Goal: Task Accomplishment & Management: Use online tool/utility

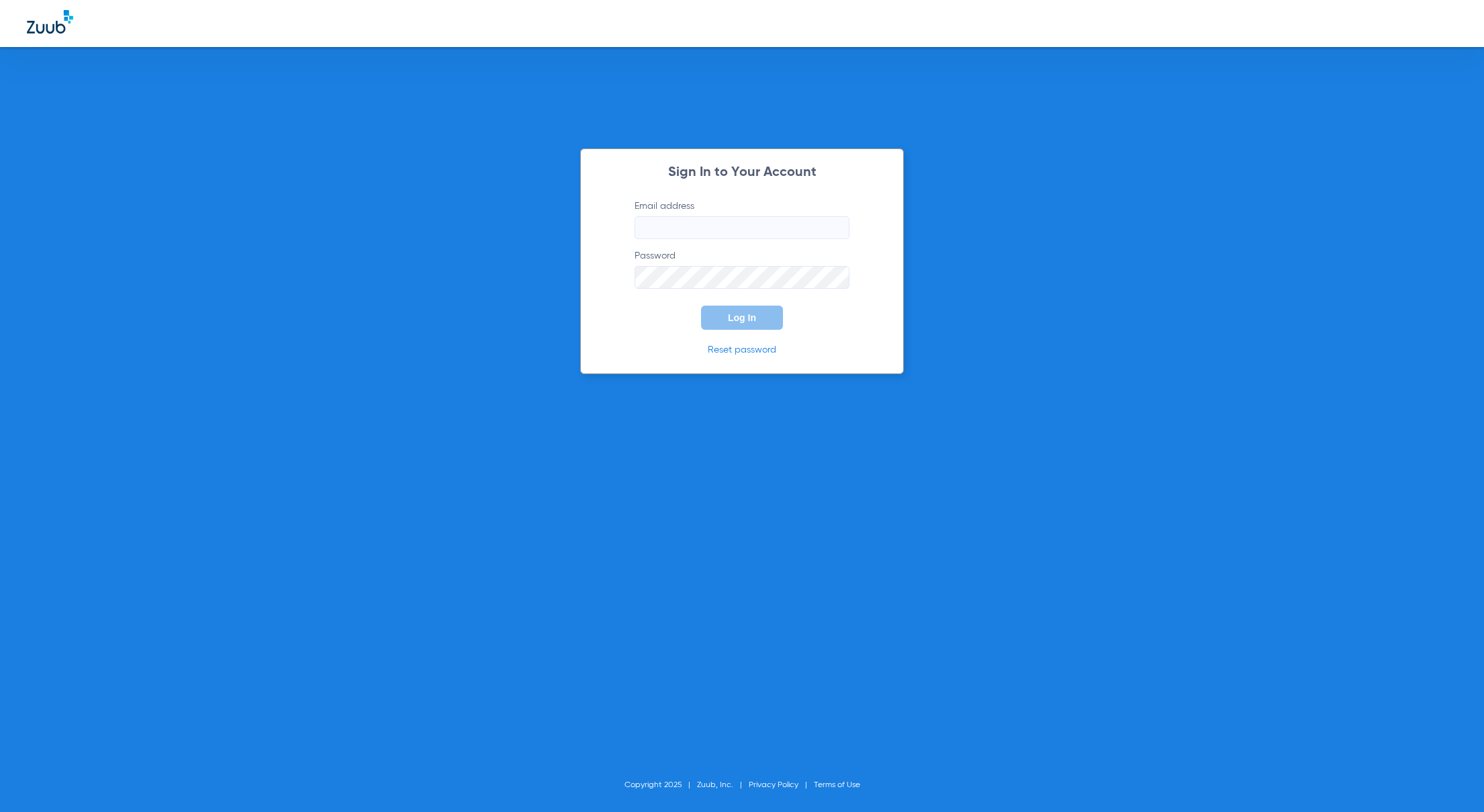
click at [819, 230] on input "Email address" at bounding box center [742, 228] width 215 height 23
type input "[EMAIL_ADDRESS][DOMAIN_NAME]"
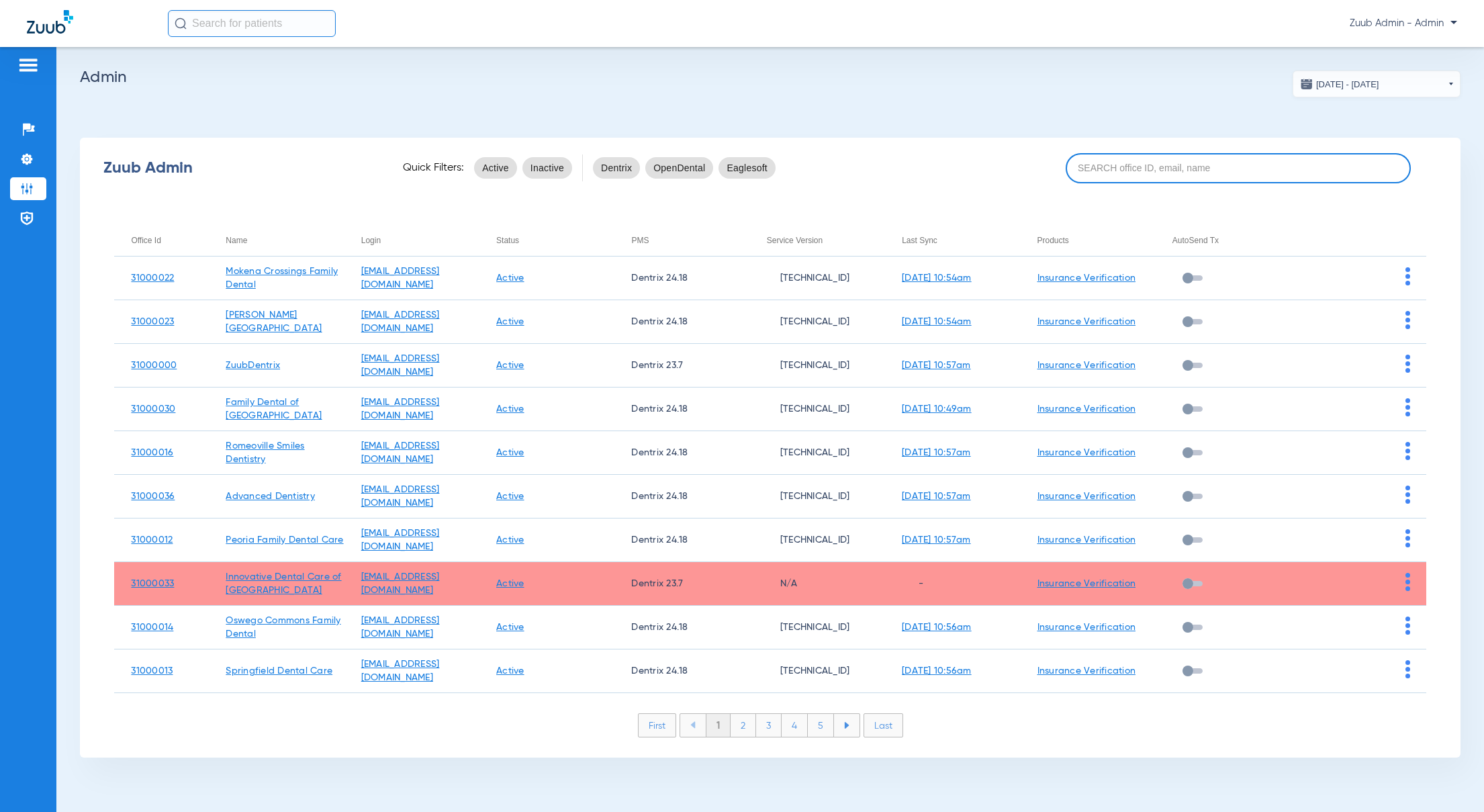
click at [1219, 172] on input at bounding box center [1238, 168] width 345 height 30
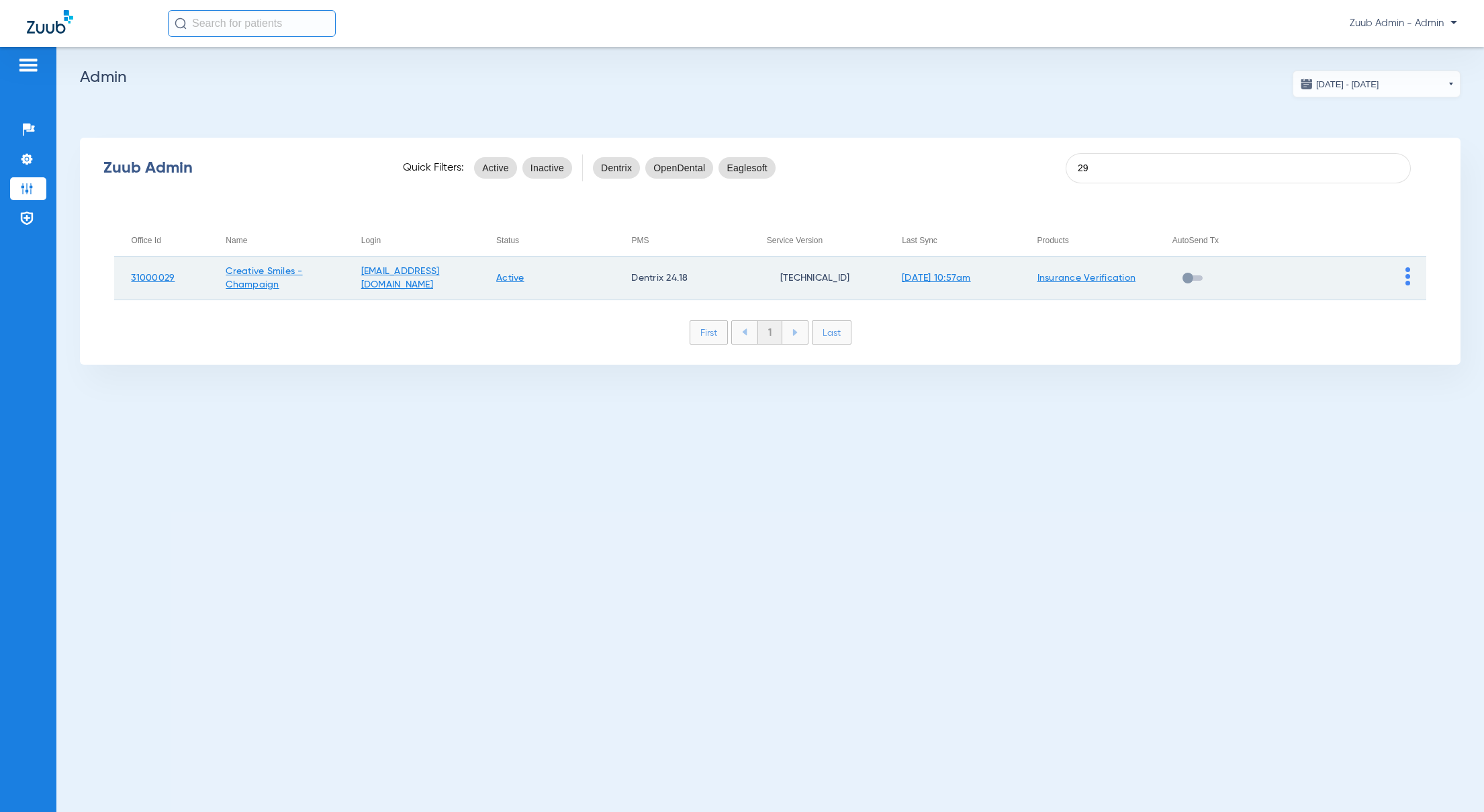
type input "29"
click at [1408, 281] on img at bounding box center [1408, 276] width 5 height 18
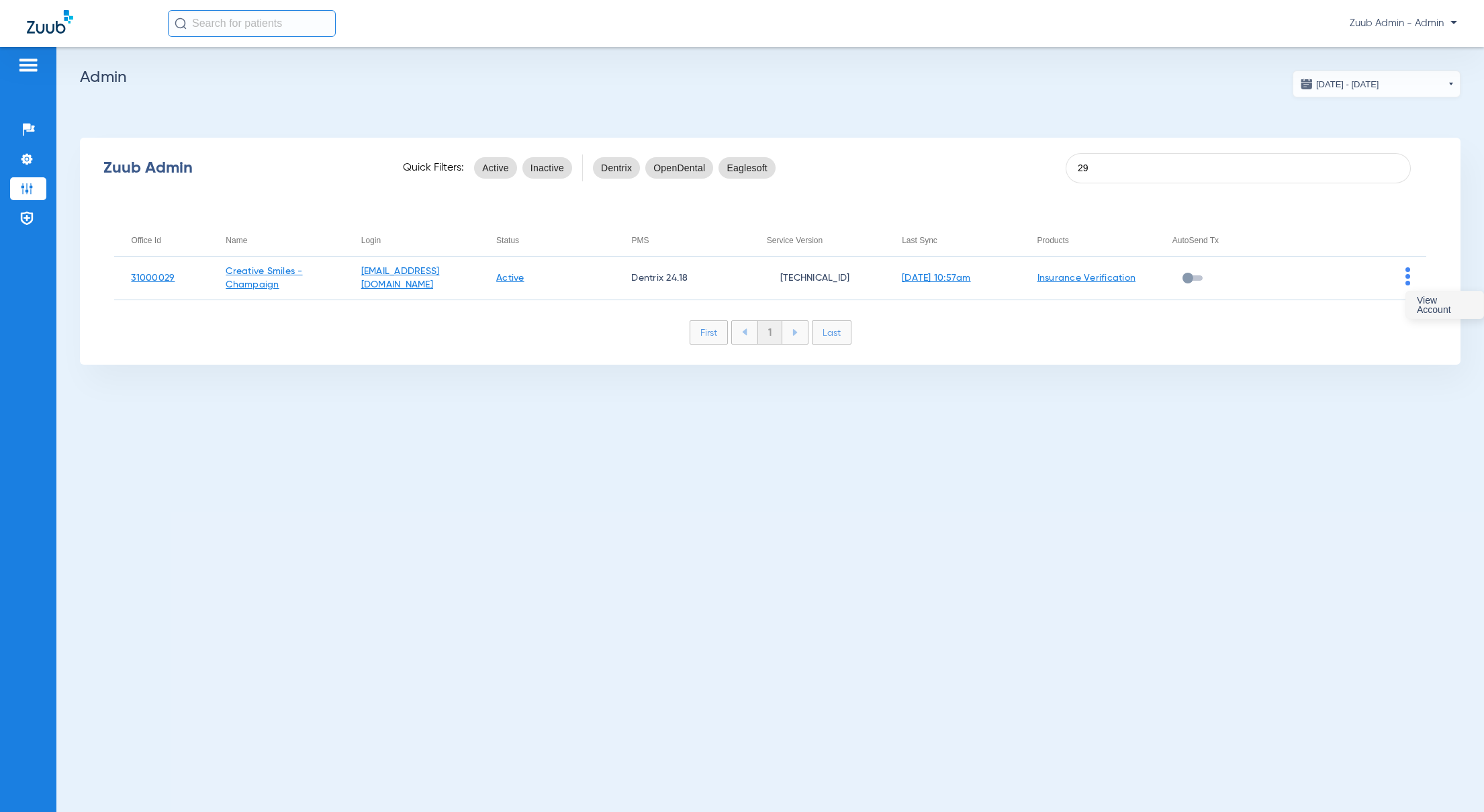
click at [1417, 301] on span "View Account" at bounding box center [1445, 305] width 56 height 19
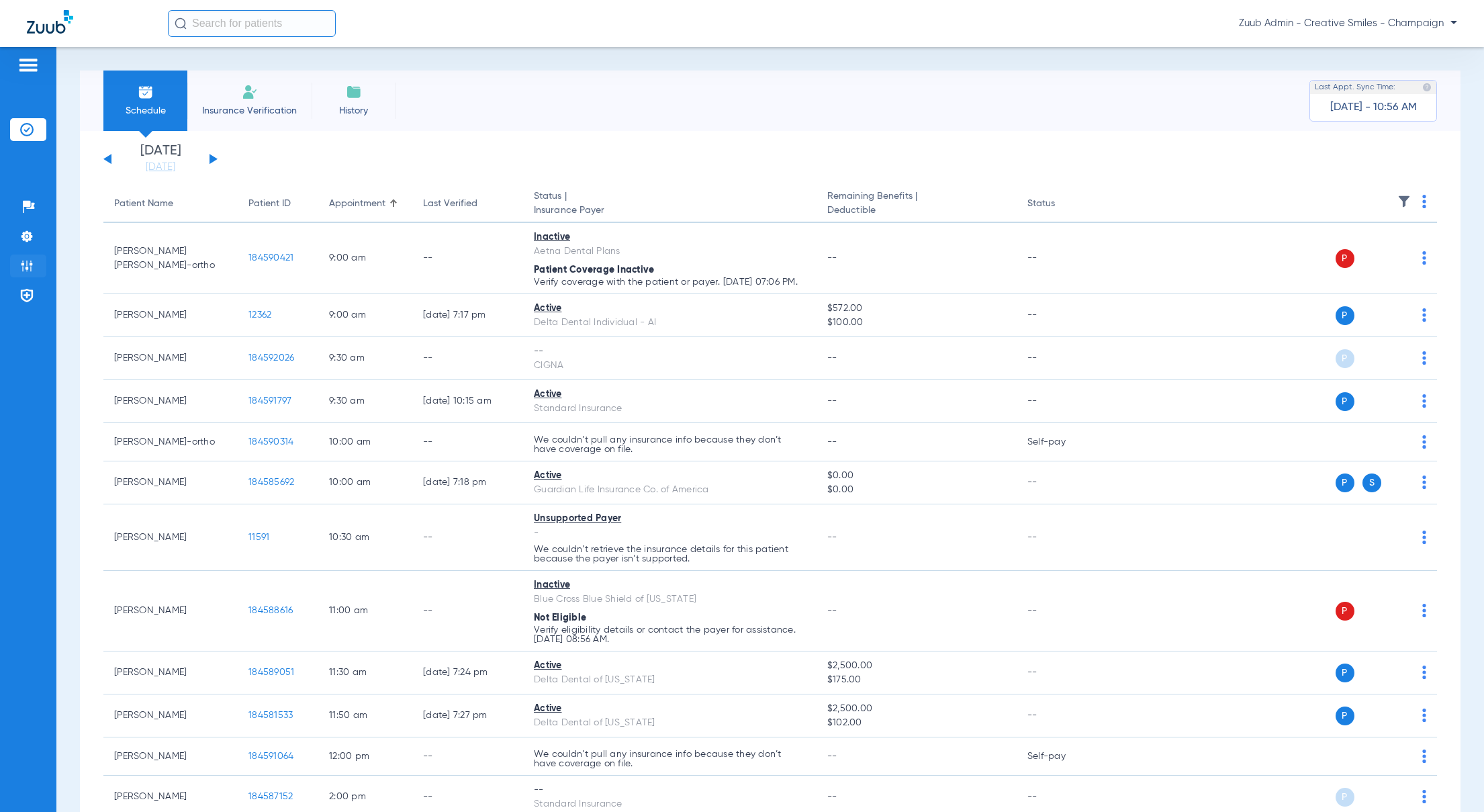
click at [28, 260] on img at bounding box center [27, 266] width 14 height 14
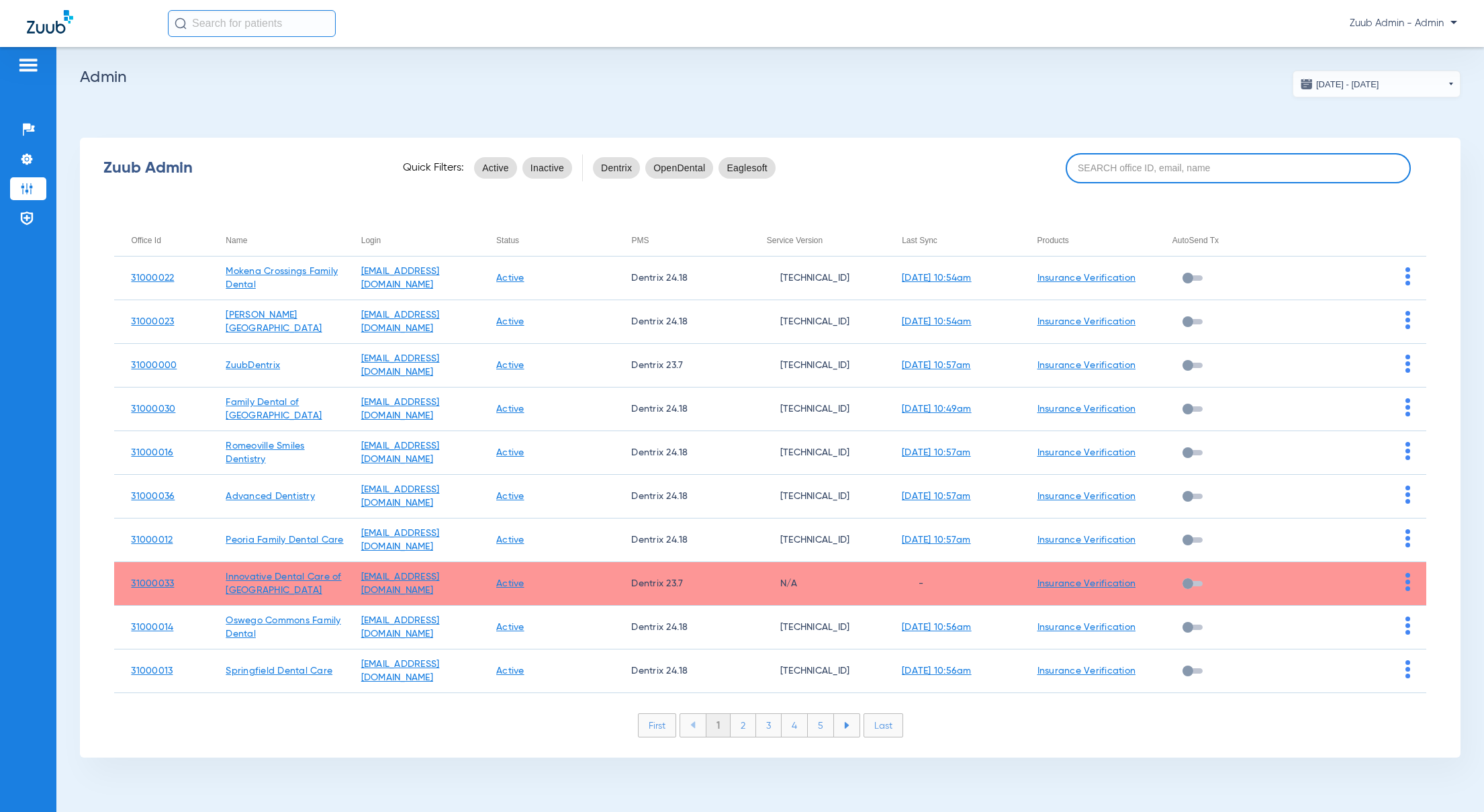
click at [1243, 169] on input at bounding box center [1238, 168] width 345 height 30
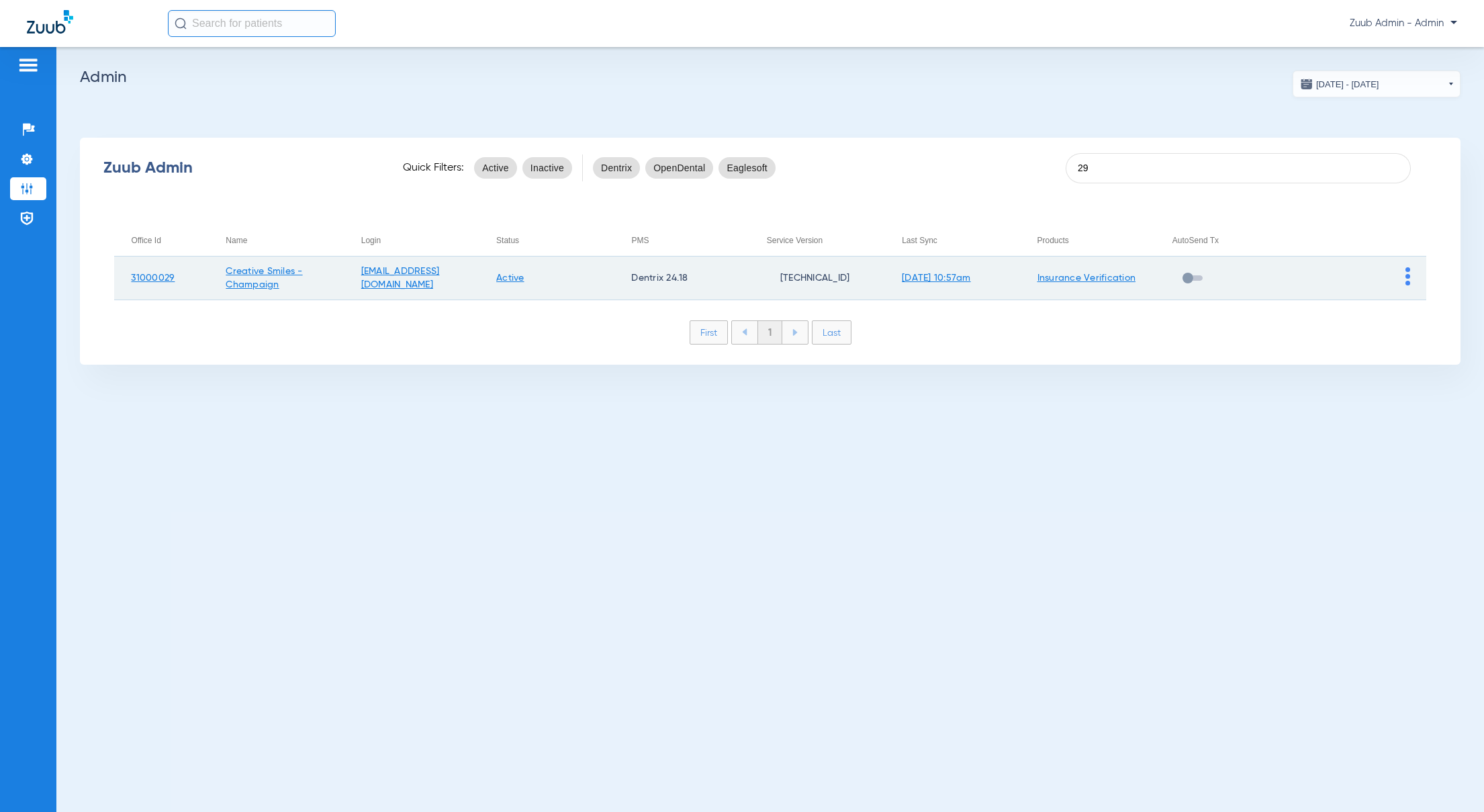
type input "29"
click at [1406, 282] on img at bounding box center [1408, 276] width 5 height 18
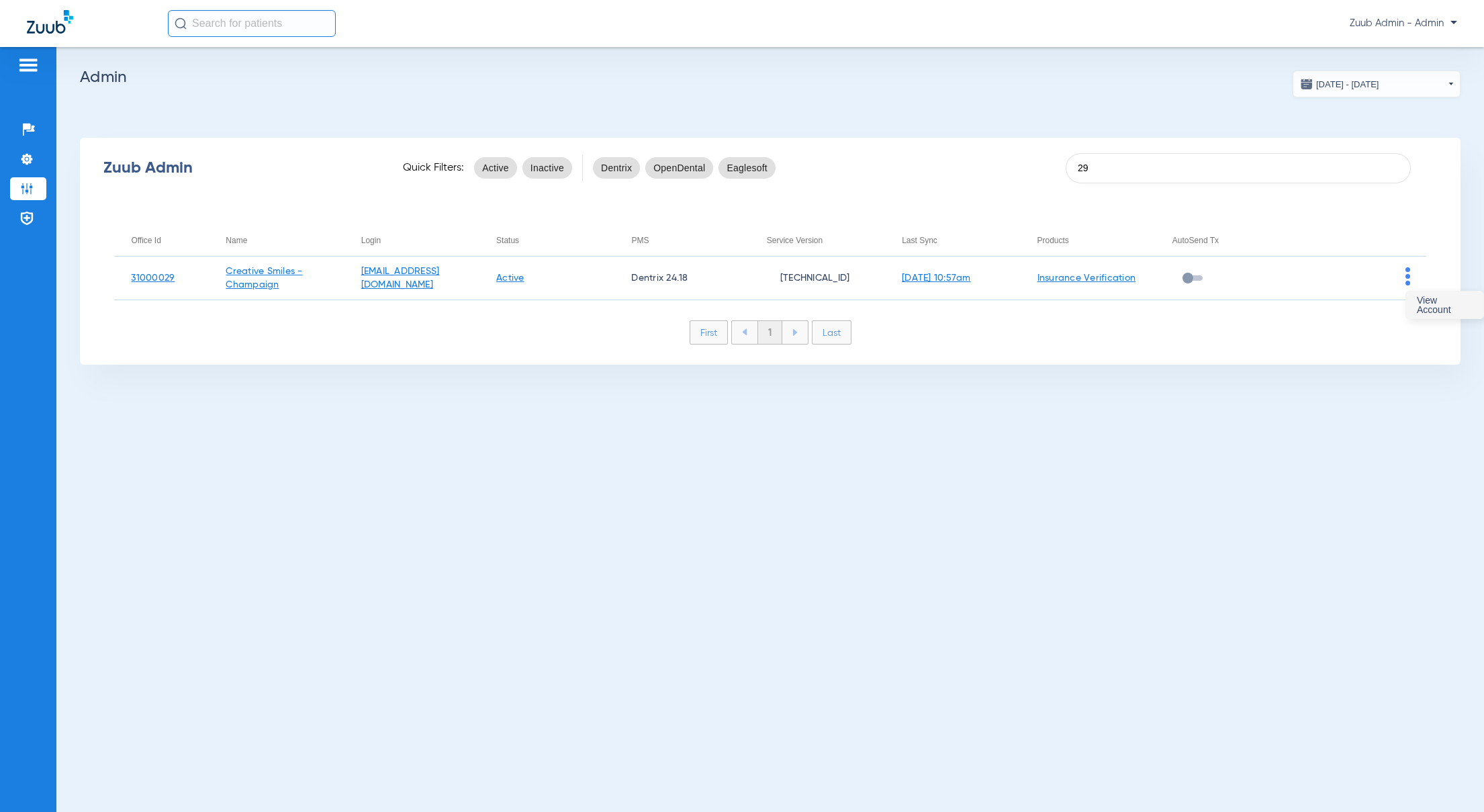
click at [1412, 303] on button "View Account" at bounding box center [1445, 305] width 77 height 27
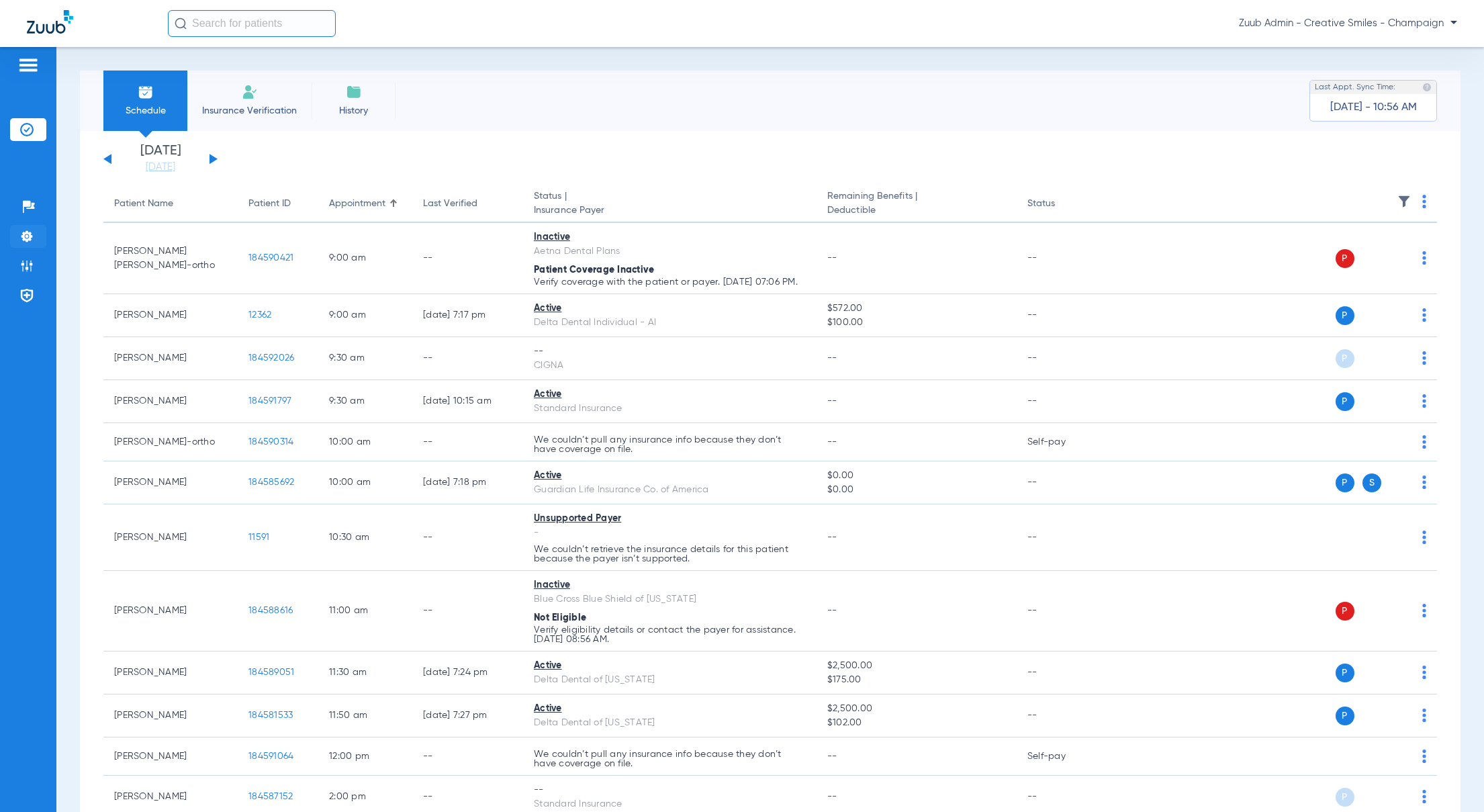
click at [23, 237] on img at bounding box center [27, 237] width 14 height 14
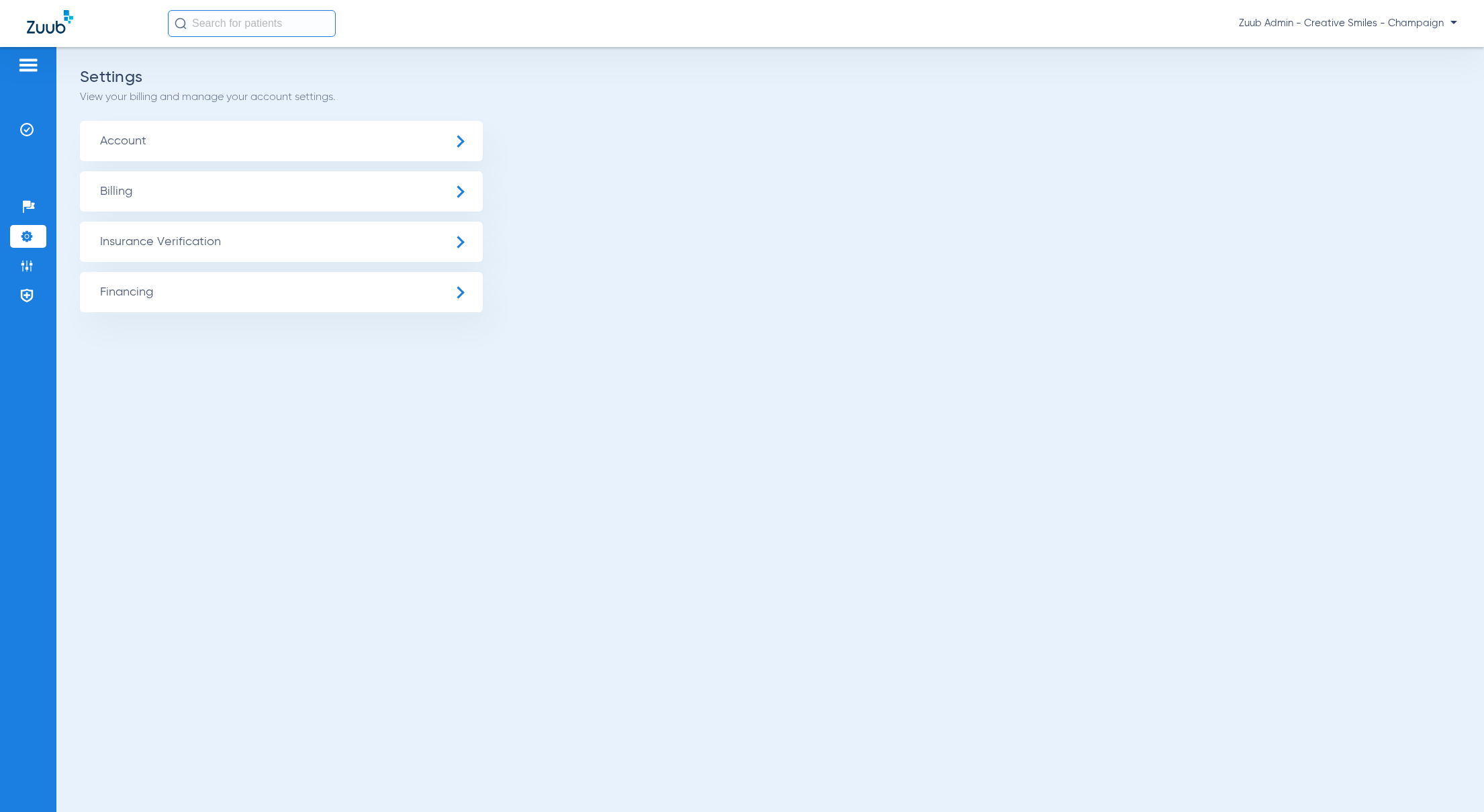
click at [164, 149] on span "Account" at bounding box center [281, 140] width 403 height 40
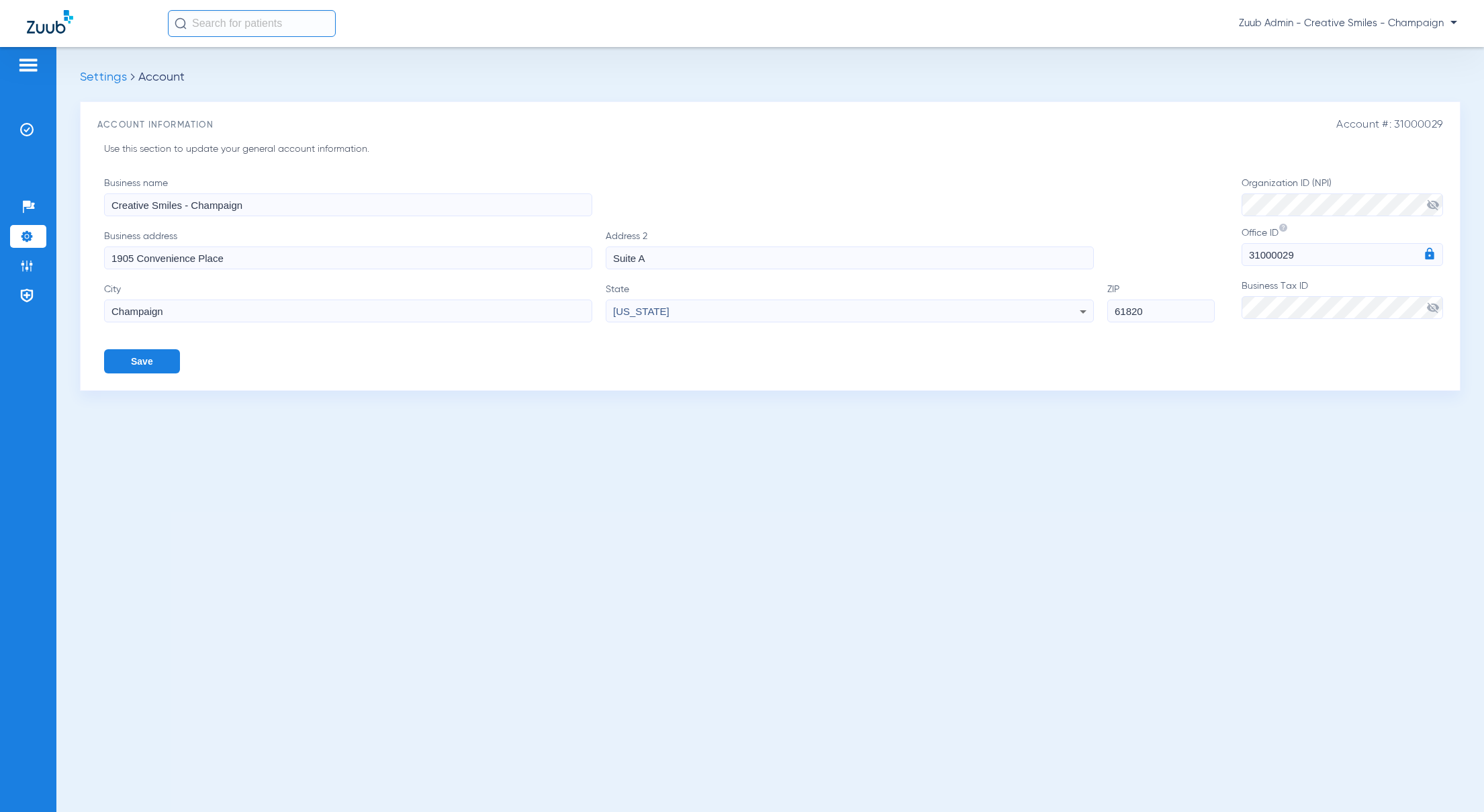
click at [236, 208] on input "Creative Smiles - Champaign" at bounding box center [348, 204] width 488 height 23
click at [35, 128] on li "Insurance Verification" at bounding box center [28, 130] width 36 height 23
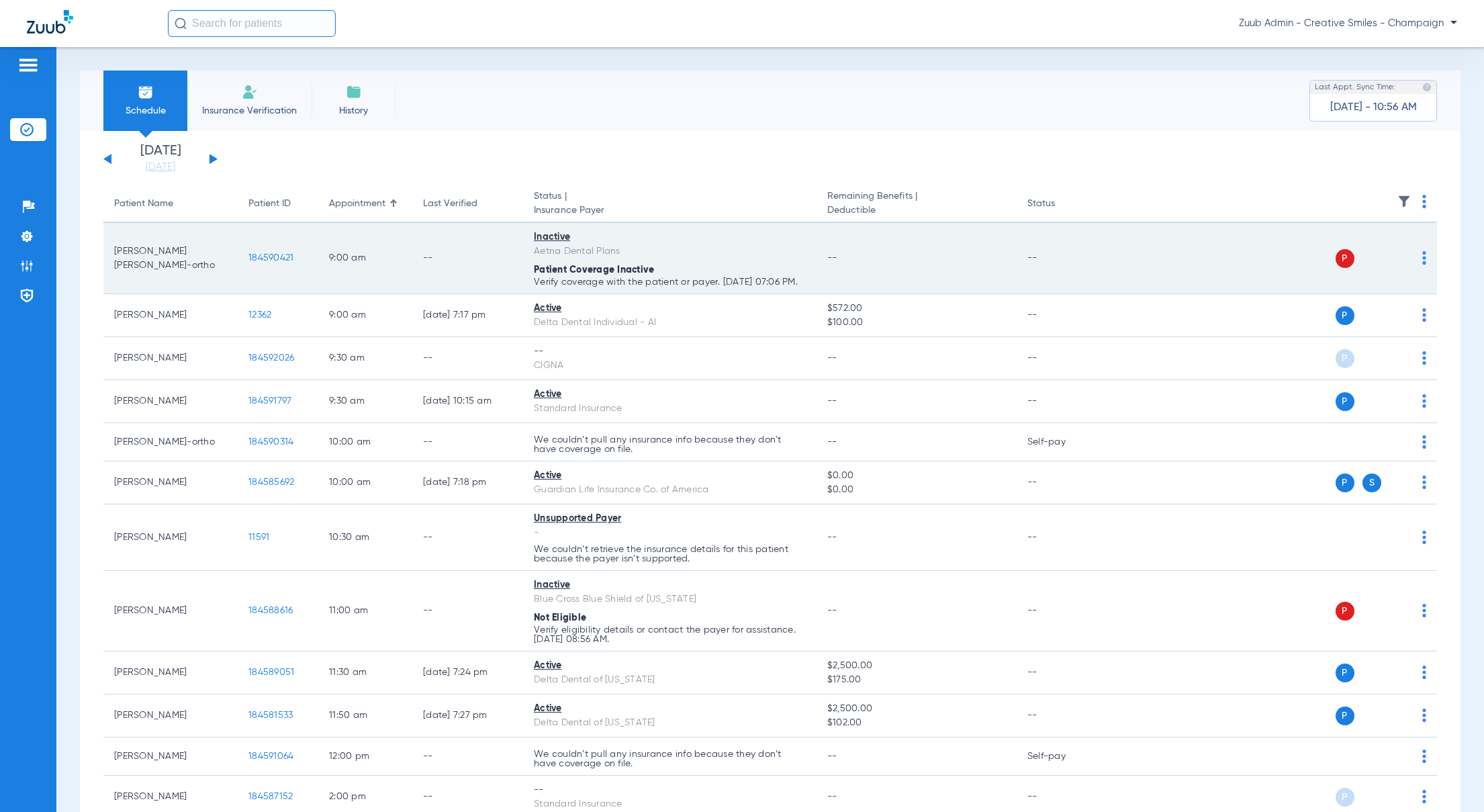
click at [281, 262] on span "184590421" at bounding box center [271, 258] width 45 height 9
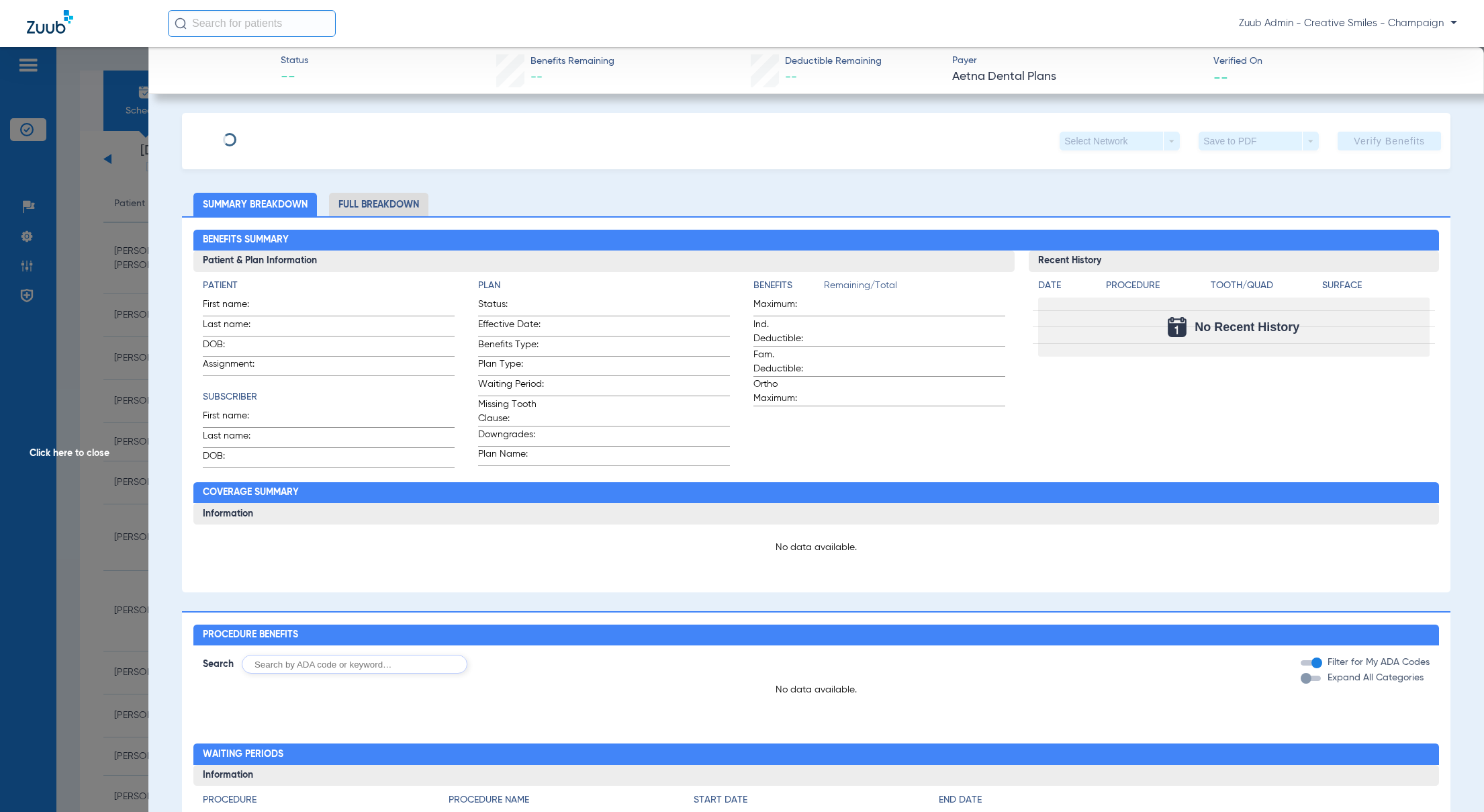
type input "[PERSON_NAME]"
type input "Sandico-Ortho"
type input "[DATE]"
type input "W277885973"
type input "080021801000201"
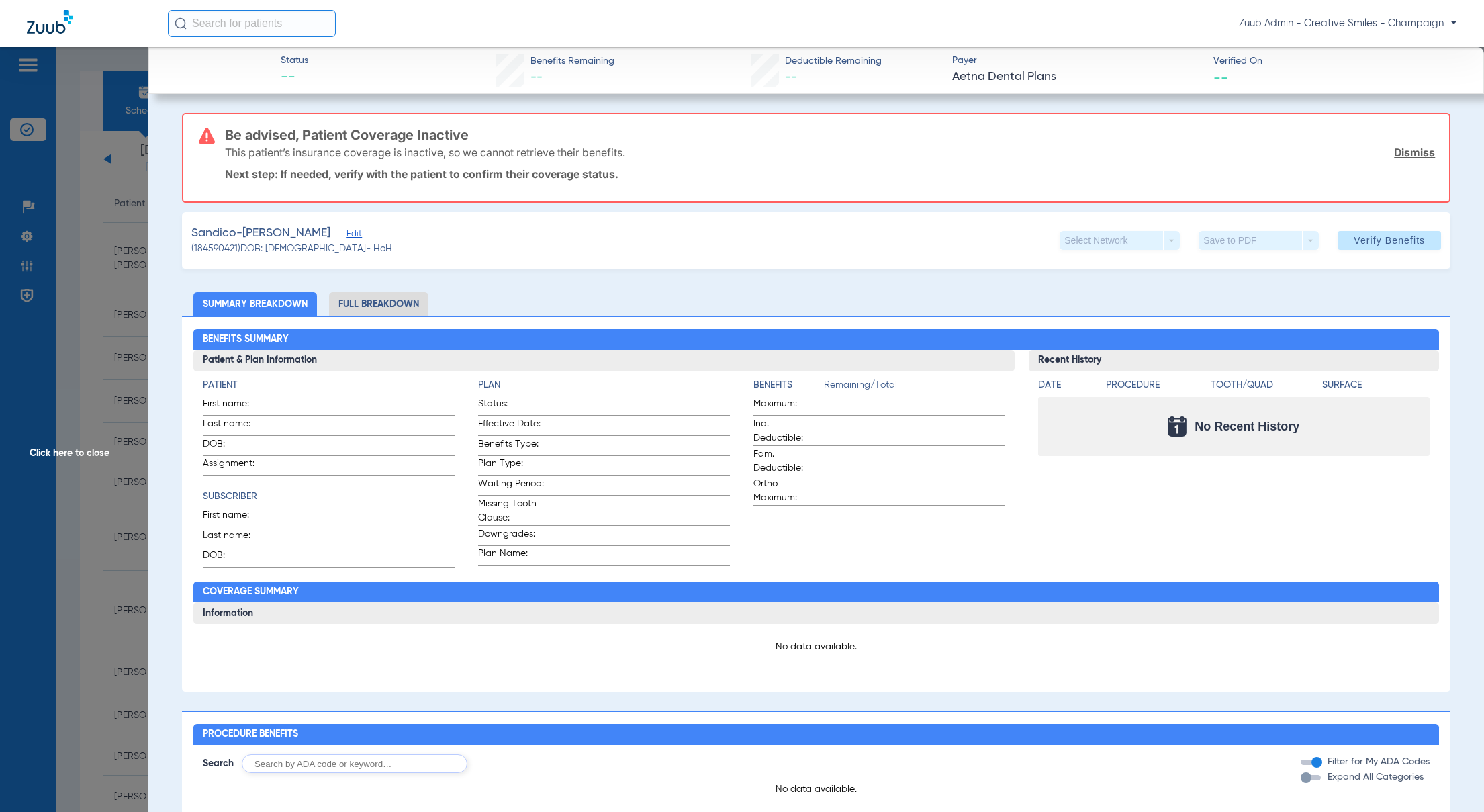
click at [347, 236] on span "Edit" at bounding box center [353, 235] width 12 height 13
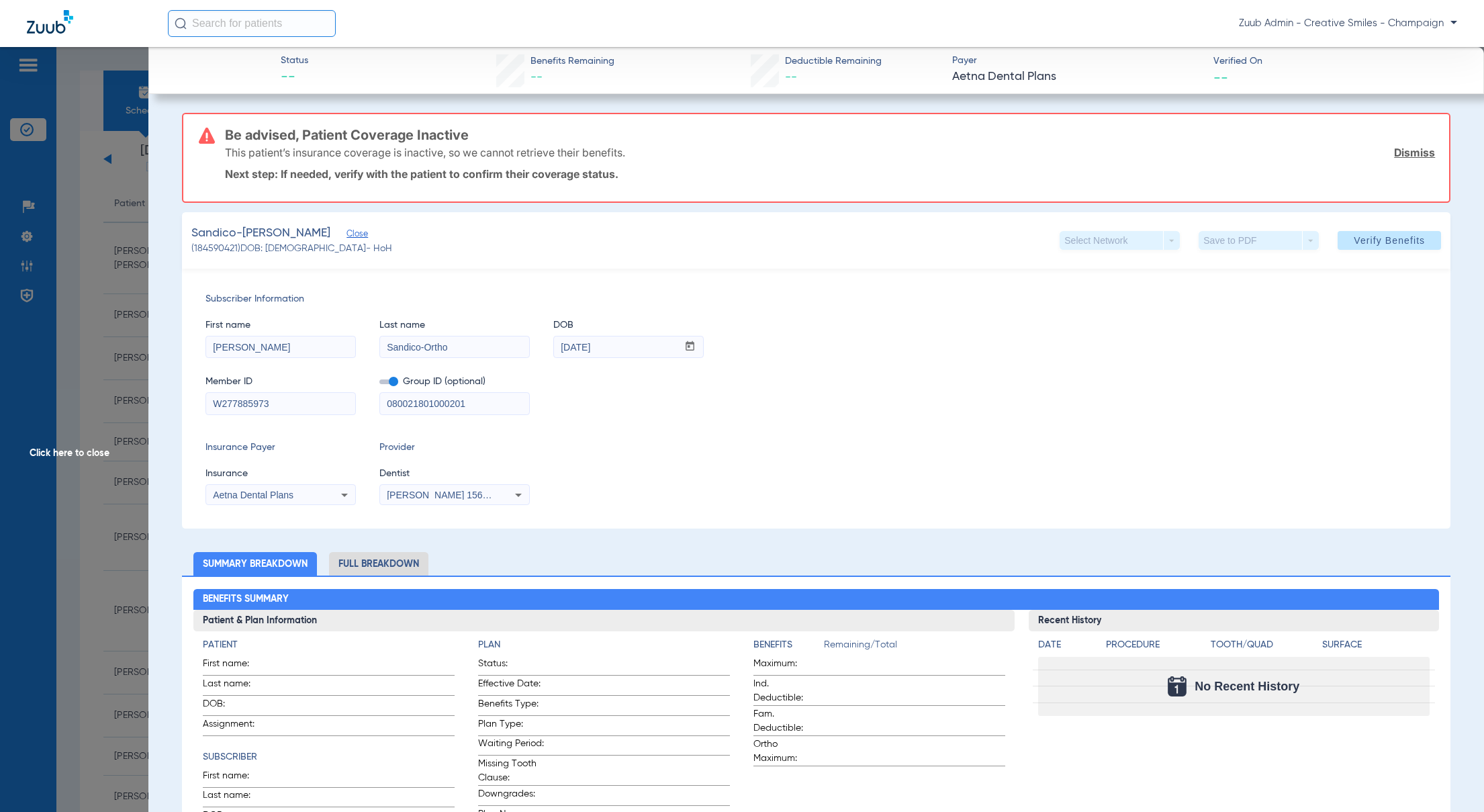
click at [463, 494] on span "[PERSON_NAME] 1568501955" at bounding box center [452, 495] width 132 height 11
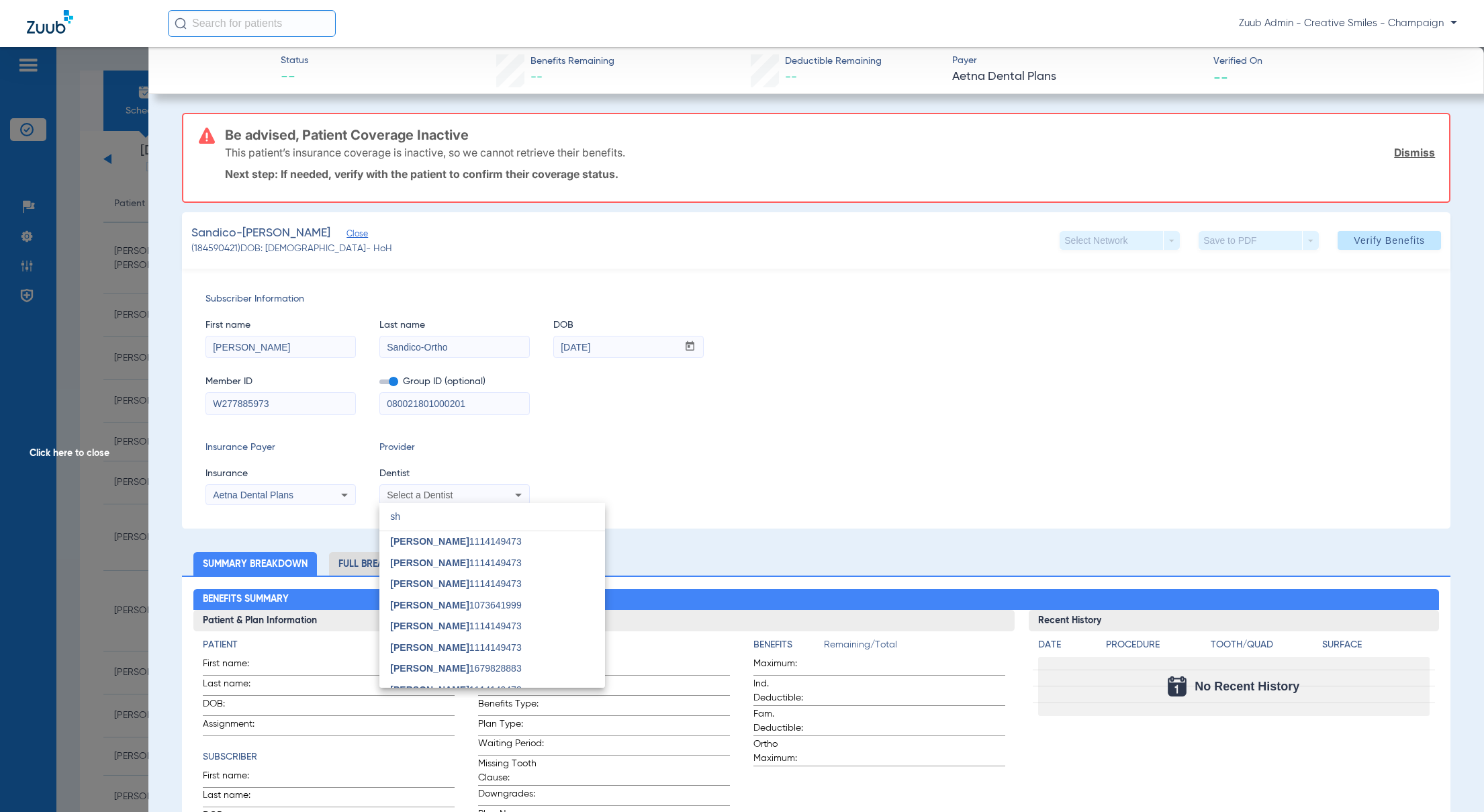
type input "sh"
click at [1033, 317] on div at bounding box center [742, 406] width 1484 height 812
